Goal: Transaction & Acquisition: Purchase product/service

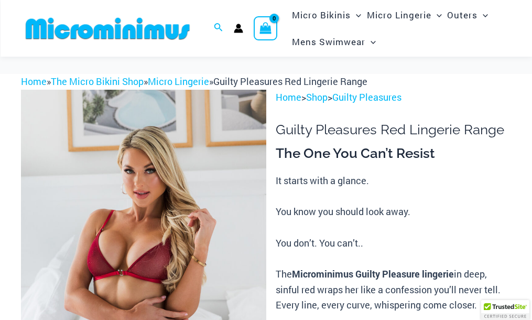
scroll to position [96, 0]
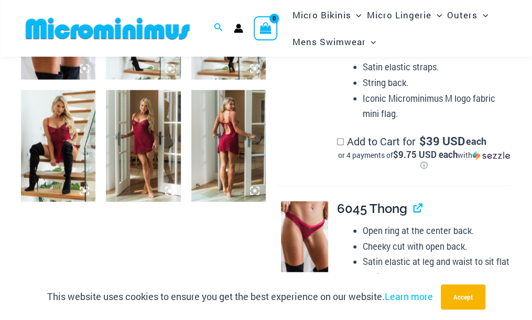
scroll to position [882, 0]
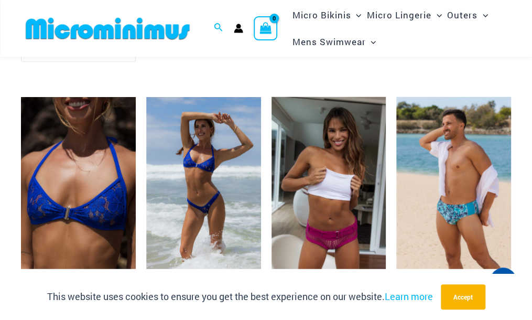
scroll to position [2727, 0]
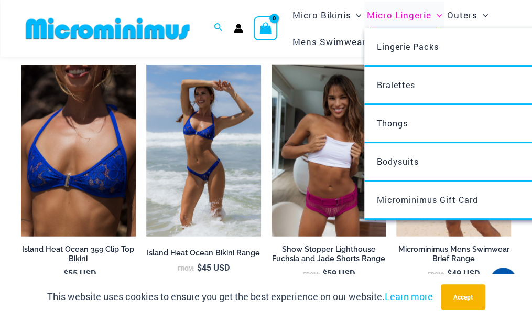
click at [403, 15] on span "Micro Lingerie" at bounding box center [399, 15] width 64 height 27
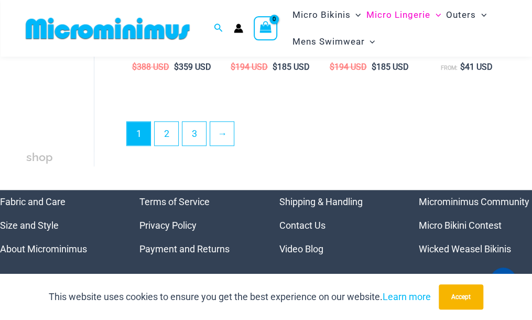
scroll to position [2044, 0]
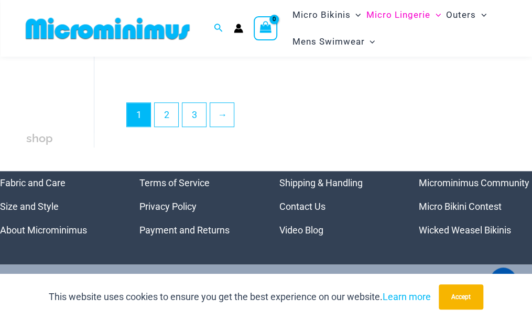
click at [466, 185] on link "Microminimus Community" at bounding box center [474, 182] width 111 height 11
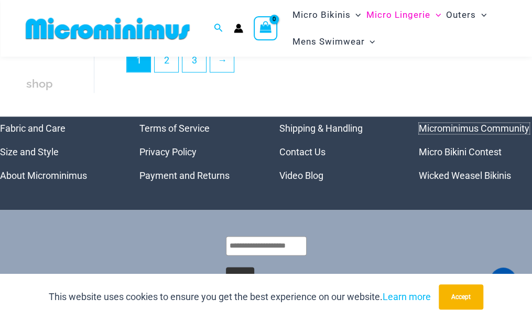
scroll to position [2136, 0]
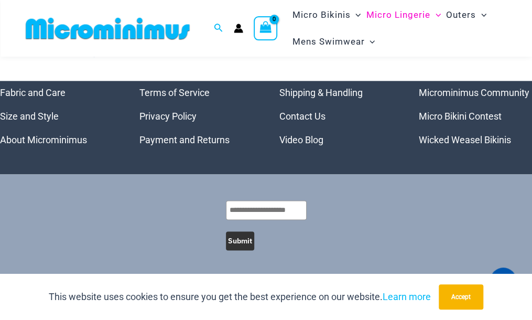
click at [446, 93] on link "Microminimus Community" at bounding box center [474, 92] width 111 height 11
click at [476, 92] on link "Microminimus Community" at bounding box center [474, 92] width 111 height 11
click at [449, 91] on link "Microminimus Community" at bounding box center [474, 92] width 111 height 11
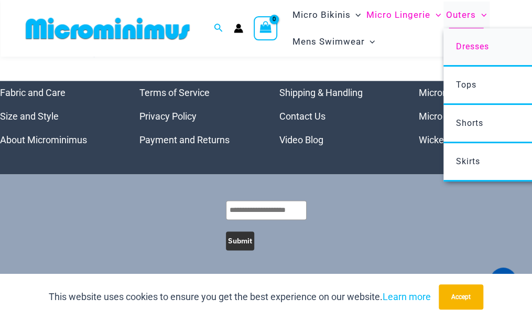
click at [468, 48] on span "Dresses" at bounding box center [472, 46] width 33 height 10
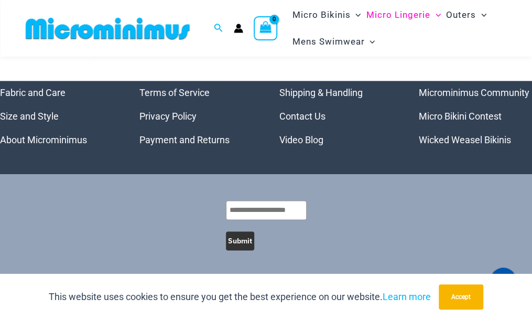
click at [483, 93] on link "Microminimus Community" at bounding box center [474, 92] width 111 height 11
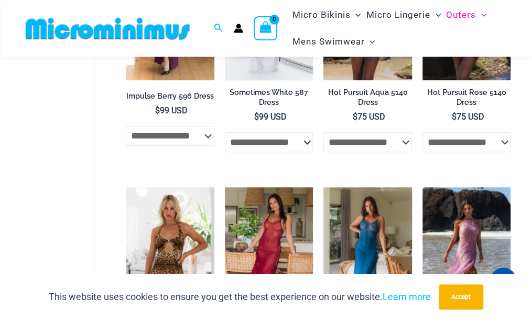
scroll to position [202, 0]
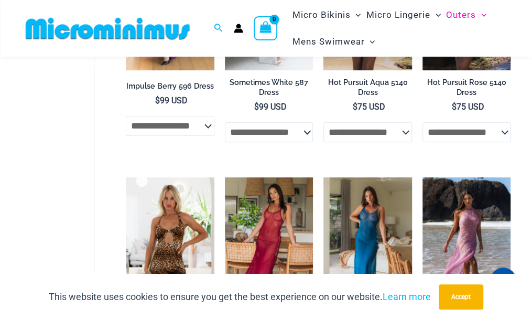
click at [107, 149] on div "**********" at bounding box center [302, 286] width 417 height 756
click at [386, 132] on select "**********" at bounding box center [367, 132] width 88 height 20
click at [511, 103] on div "**********" at bounding box center [266, 287] width 532 height 832
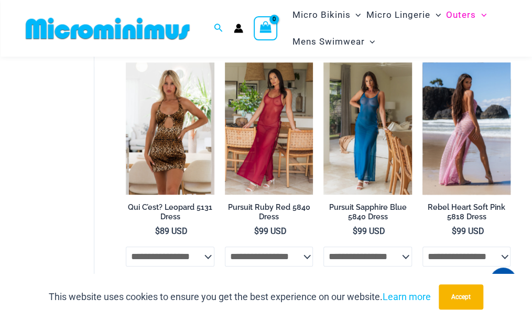
scroll to position [307, 0]
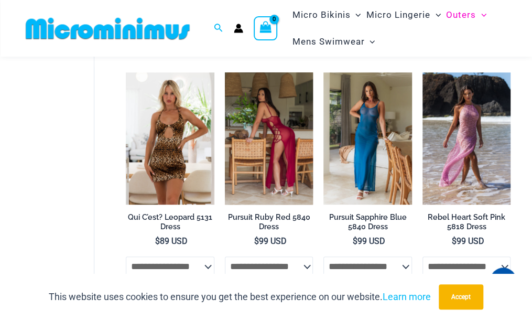
click at [275, 132] on img at bounding box center [269, 138] width 88 height 133
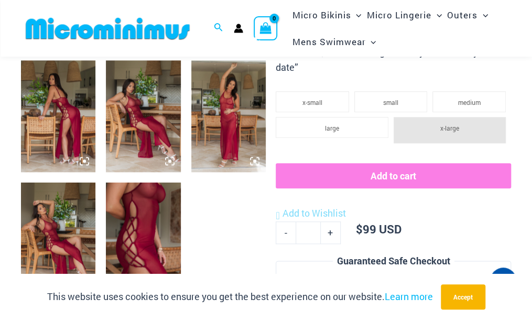
scroll to position [419, 0]
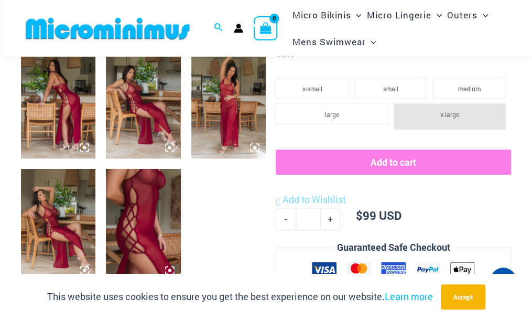
click at [61, 111] on img at bounding box center [58, 103] width 74 height 112
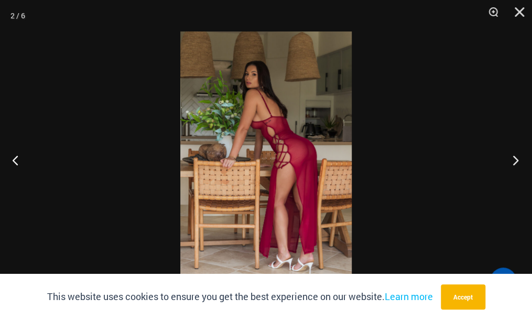
click at [513, 163] on button "Next" at bounding box center [512, 160] width 39 height 52
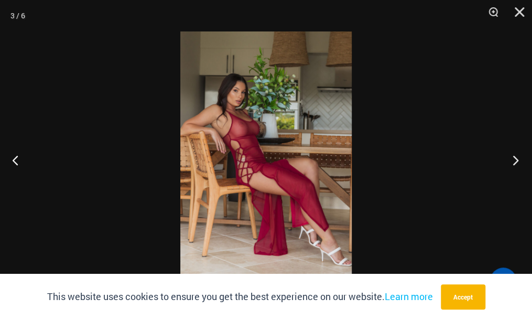
click at [513, 163] on button "Next" at bounding box center [512, 160] width 39 height 52
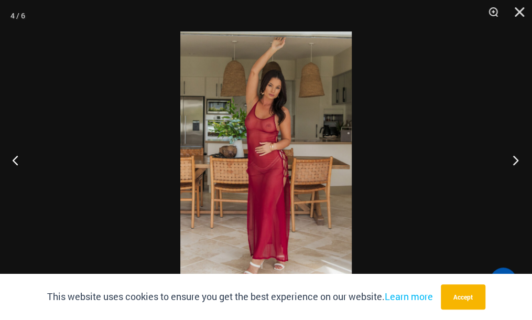
click at [512, 163] on button "Next" at bounding box center [512, 160] width 39 height 52
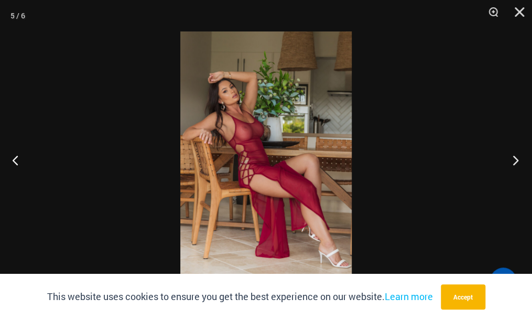
click at [512, 163] on button "Next" at bounding box center [512, 160] width 39 height 52
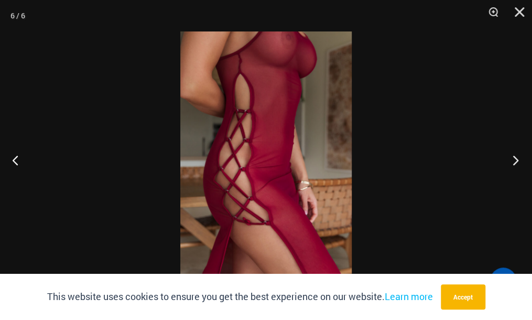
click at [512, 163] on button "Next" at bounding box center [512, 160] width 39 height 52
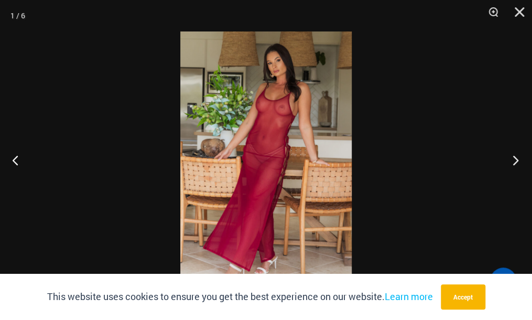
click at [512, 163] on button "Next" at bounding box center [512, 160] width 39 height 52
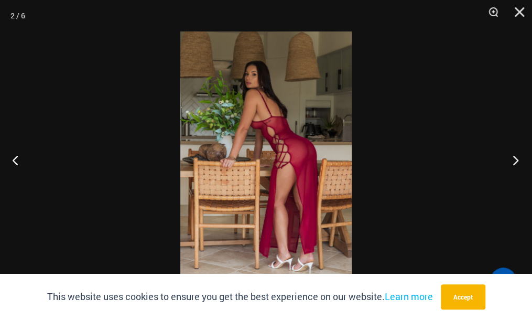
click at [512, 163] on button "Next" at bounding box center [512, 160] width 39 height 52
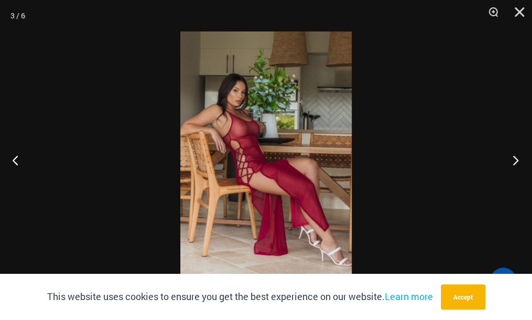
click at [512, 163] on button "Next" at bounding box center [512, 160] width 39 height 52
